Goal: Task Accomplishment & Management: Manage account settings

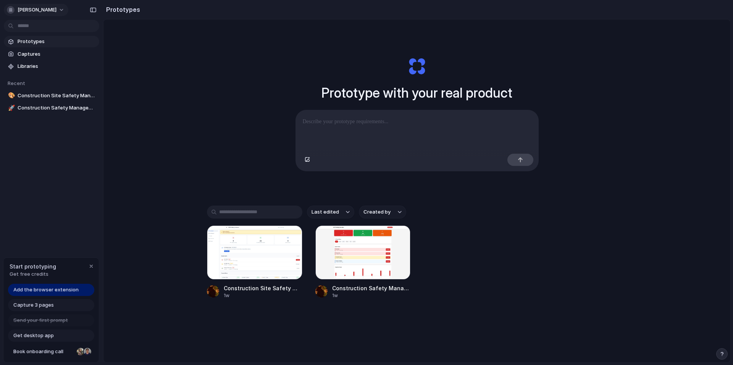
click at [46, 11] on button "[PERSON_NAME]" at bounding box center [36, 10] width 65 height 12
click at [179, 88] on div "Settings Invite members Change theme Sign out" at bounding box center [366, 182] width 733 height 365
